Goal: Use online tool/utility: Utilize a website feature to perform a specific function

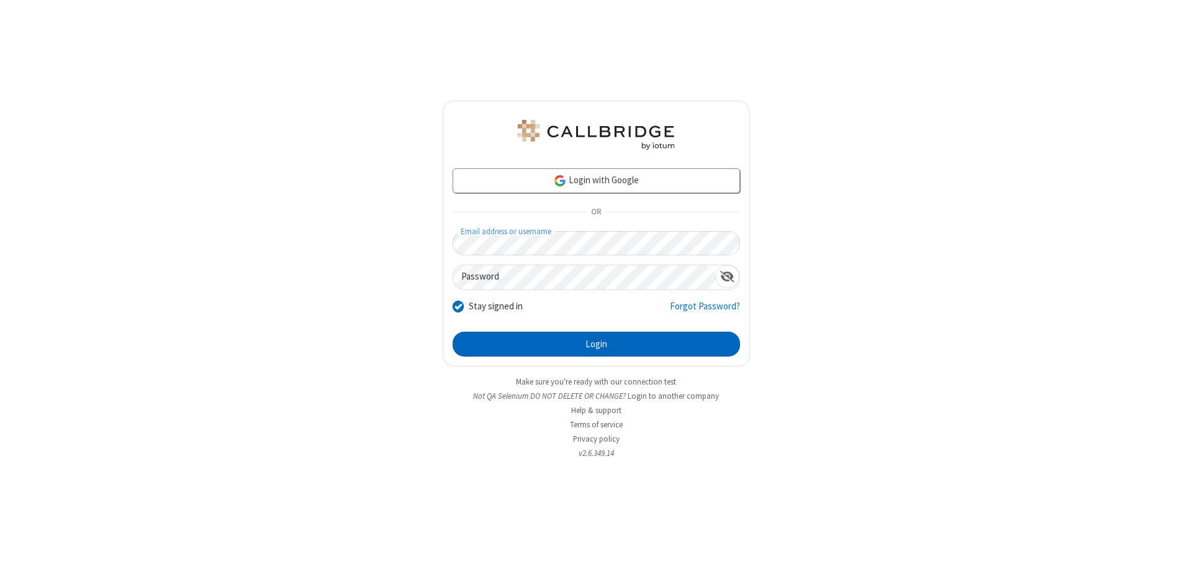
click at [596, 344] on button "Login" at bounding box center [596, 343] width 287 height 25
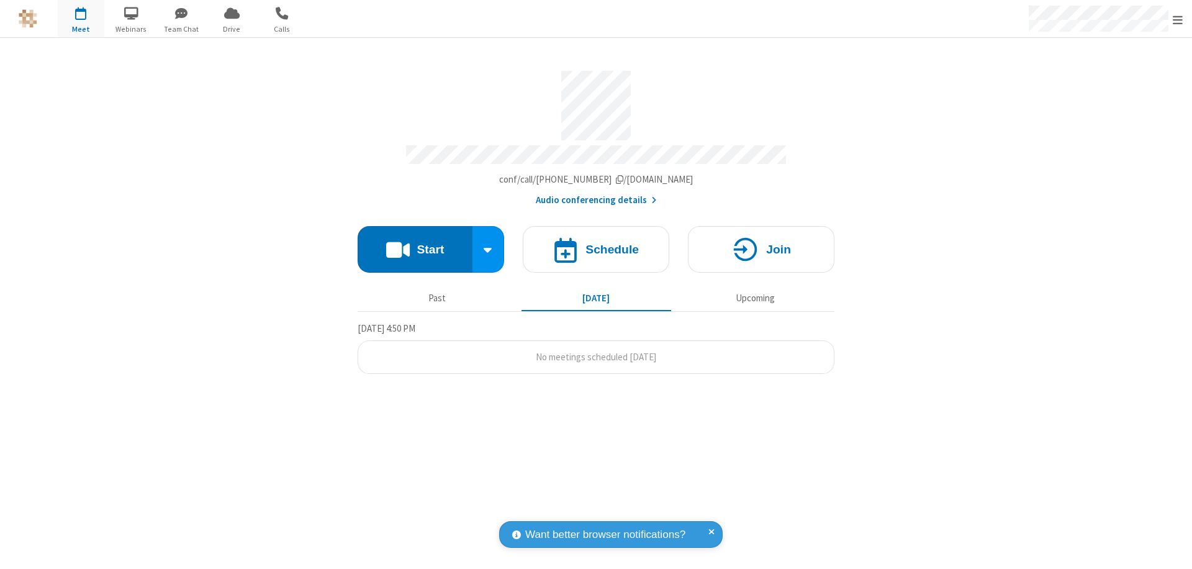
click at [415, 243] on button "Start" at bounding box center [415, 249] width 115 height 47
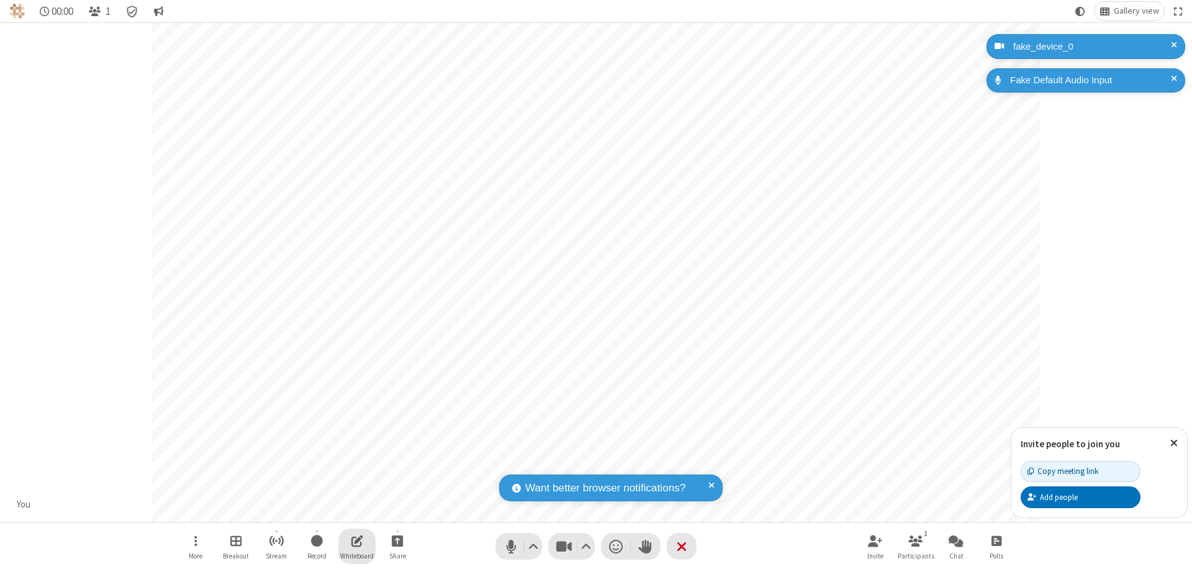
click at [357, 540] on span "Open shared whiteboard" at bounding box center [357, 541] width 12 height 16
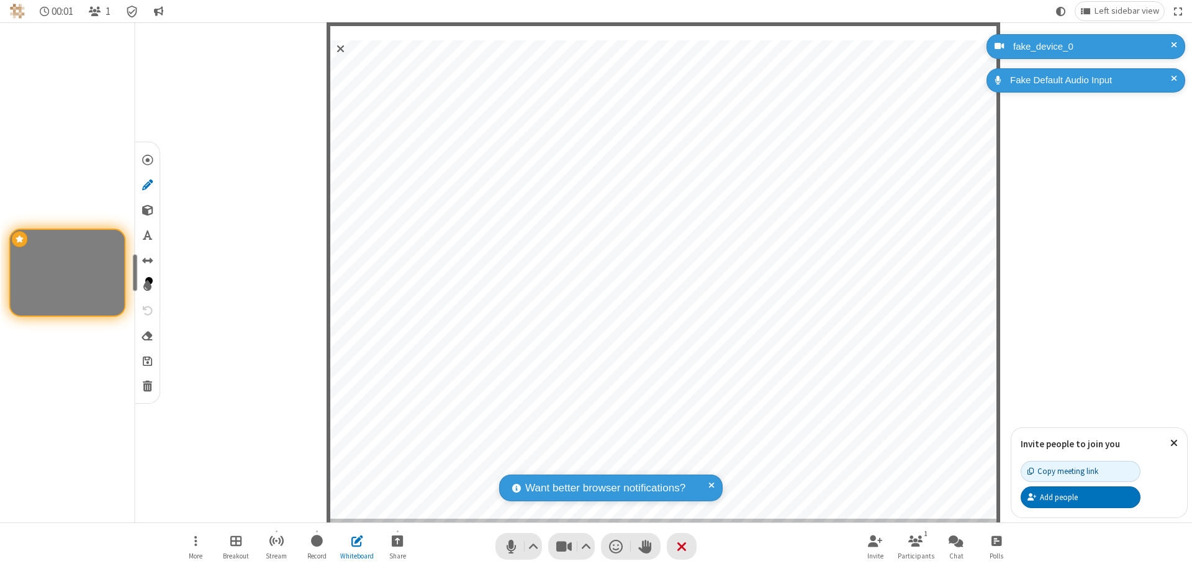
click at [146, 360] on span "Save" at bounding box center [147, 360] width 9 height 13
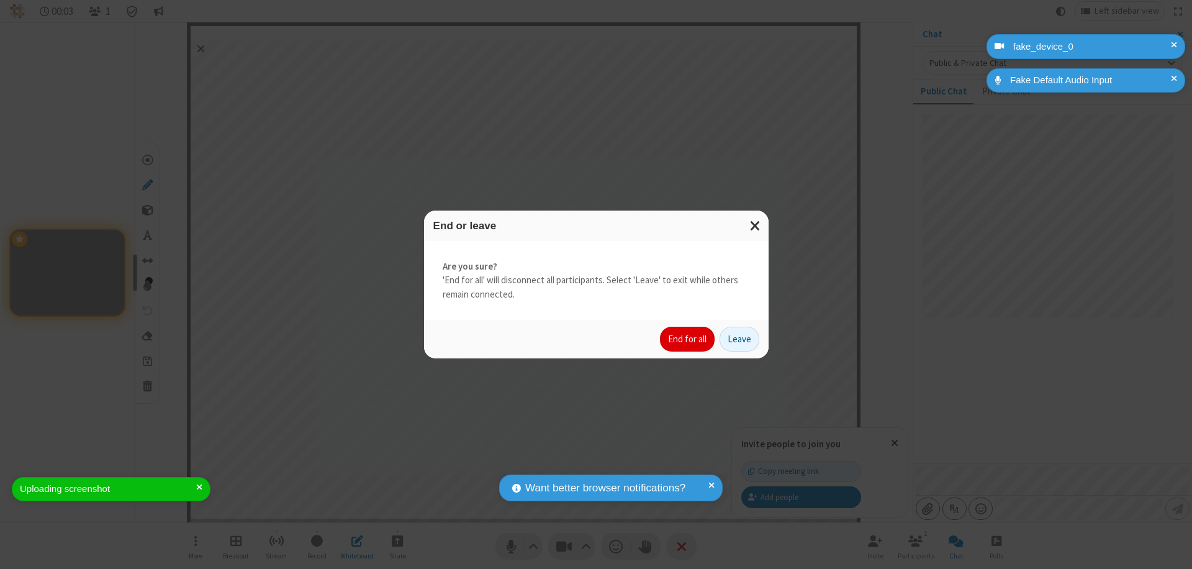
click at [688, 339] on button "End for all" at bounding box center [687, 339] width 55 height 25
